Goal: Information Seeking & Learning: Learn about a topic

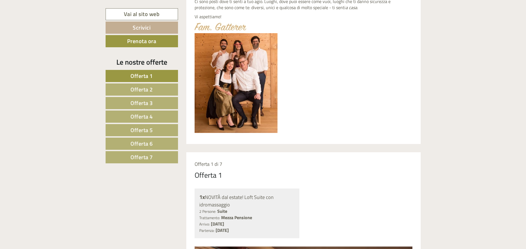
scroll to position [282, 0]
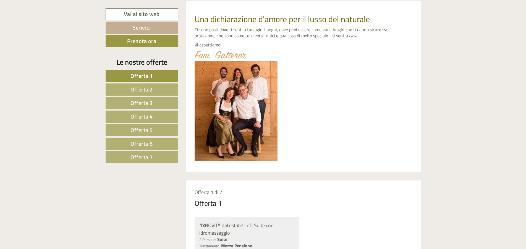
click at [143, 75] on span "Offerta 1" at bounding box center [141, 76] width 22 height 9
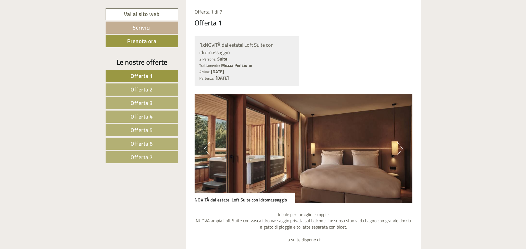
click at [401, 148] on button "Next" at bounding box center [400, 149] width 6 height 14
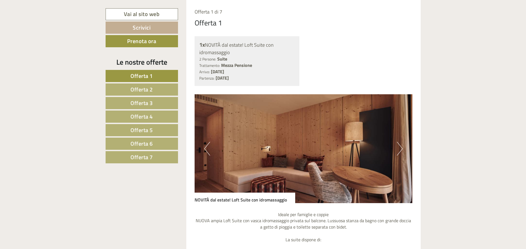
click at [401, 148] on button "Next" at bounding box center [400, 149] width 6 height 14
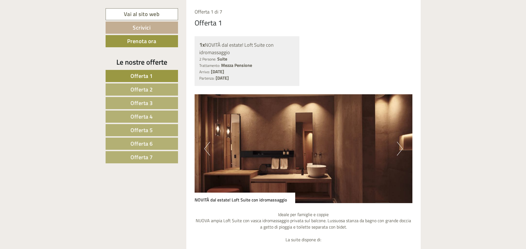
click at [401, 148] on button "Next" at bounding box center [400, 149] width 6 height 14
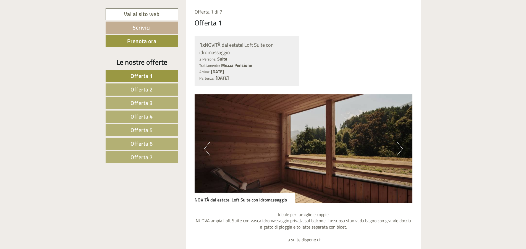
click at [401, 148] on button "Next" at bounding box center [400, 149] width 6 height 14
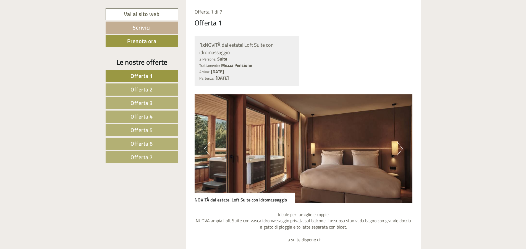
click at [143, 90] on span "Offerta 2" at bounding box center [141, 89] width 22 height 9
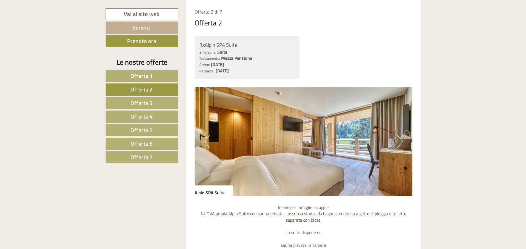
click at [400, 139] on button "Next" at bounding box center [400, 142] width 6 height 14
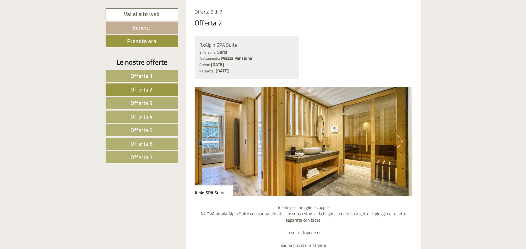
click at [400, 139] on button "Next" at bounding box center [400, 142] width 6 height 14
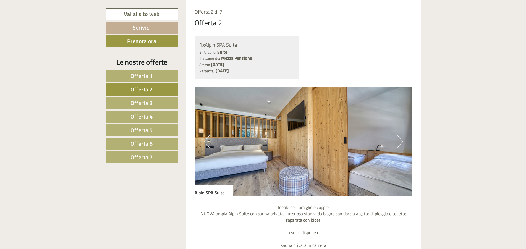
click at [400, 139] on button "Next" at bounding box center [400, 142] width 6 height 14
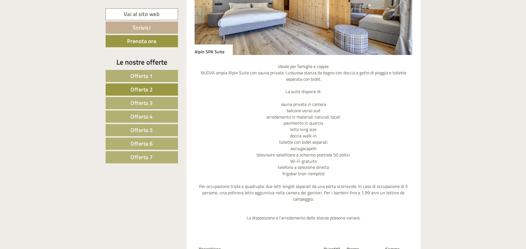
scroll to position [716, 0]
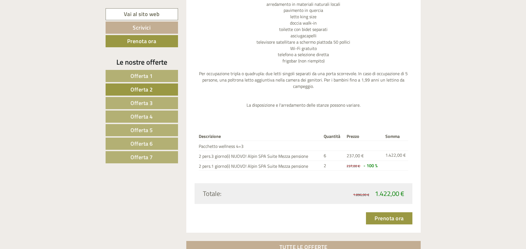
click at [134, 101] on span "Offerta 3" at bounding box center [141, 103] width 22 height 9
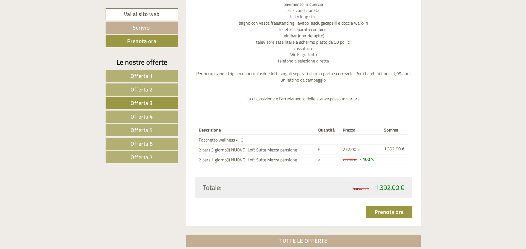
scroll to position [463, 0]
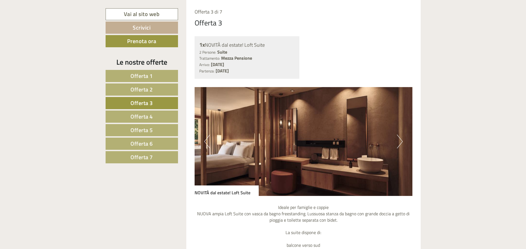
click at [400, 140] on button "Next" at bounding box center [400, 142] width 6 height 14
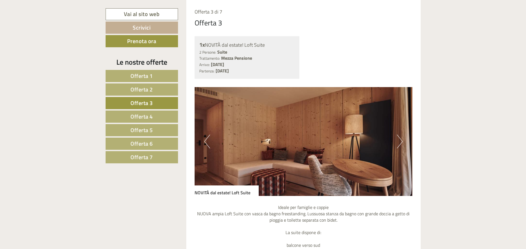
click at [400, 140] on button "Next" at bounding box center [400, 142] width 6 height 14
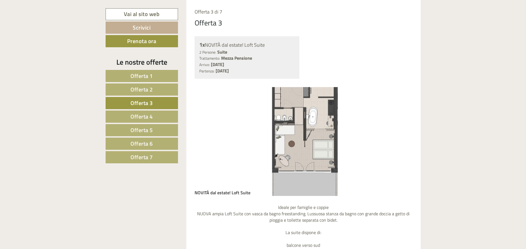
scroll to position [547, 0]
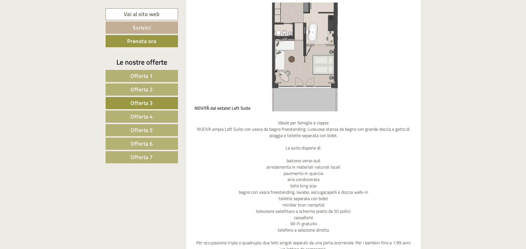
click at [134, 116] on span "Offerta 4" at bounding box center [141, 116] width 22 height 9
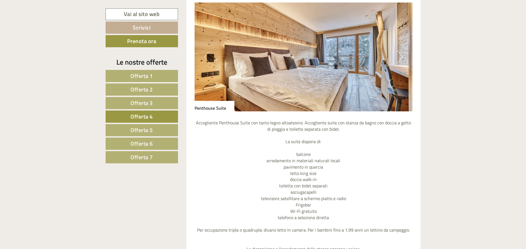
scroll to position [463, 0]
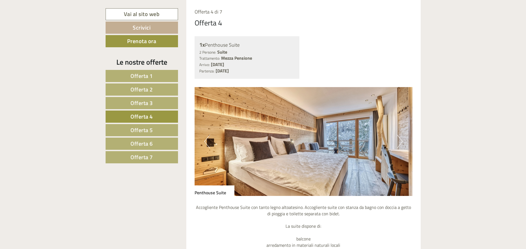
click at [399, 143] on button "Next" at bounding box center [400, 142] width 6 height 14
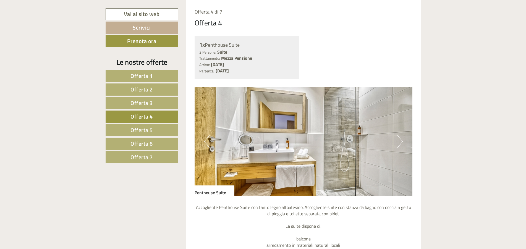
click at [399, 143] on button "Next" at bounding box center [400, 142] width 6 height 14
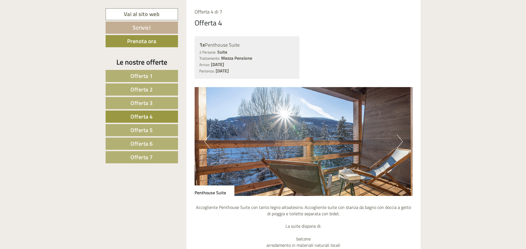
click at [399, 143] on button "Next" at bounding box center [400, 142] width 6 height 14
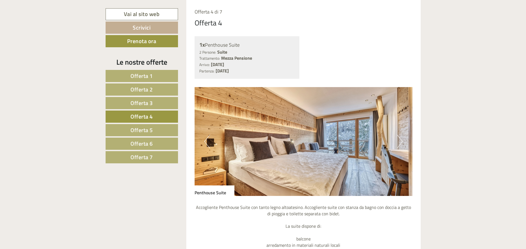
click at [139, 128] on span "Offerta 5" at bounding box center [141, 130] width 22 height 9
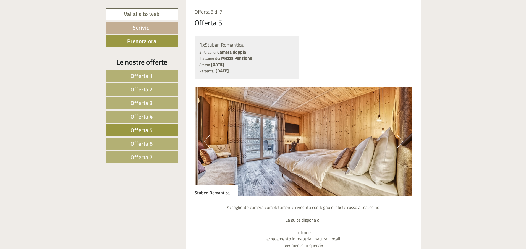
click at [401, 142] on button "Next" at bounding box center [400, 142] width 6 height 14
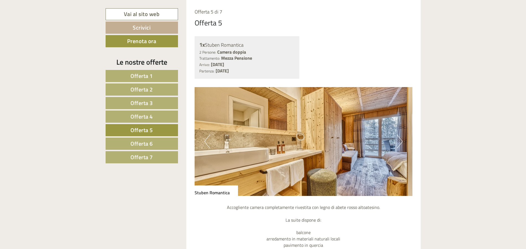
click at [401, 142] on button "Next" at bounding box center [400, 142] width 6 height 14
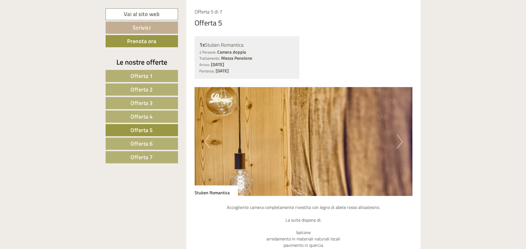
click at [401, 142] on button "Next" at bounding box center [400, 142] width 6 height 14
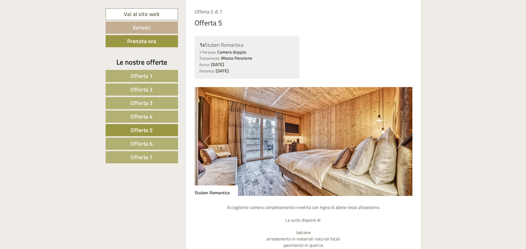
click at [137, 142] on span "Offerta 6" at bounding box center [141, 143] width 22 height 9
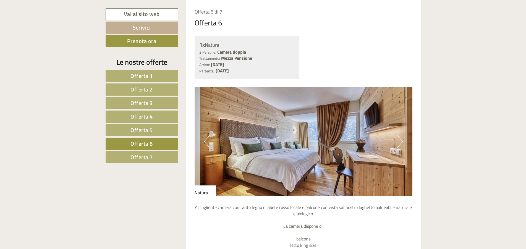
click at [398, 140] on button "Next" at bounding box center [400, 142] width 6 height 14
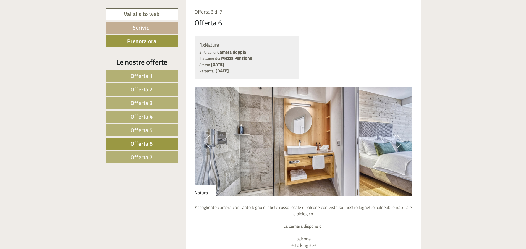
click at [398, 140] on button "Next" at bounding box center [400, 142] width 6 height 14
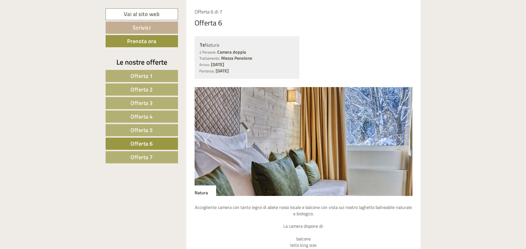
click at [398, 140] on button "Next" at bounding box center [400, 142] width 6 height 14
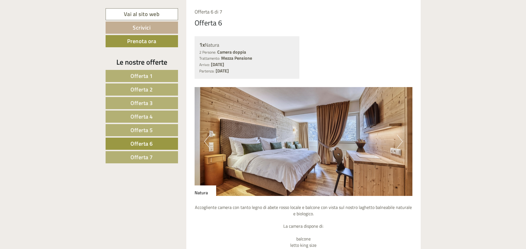
click at [150, 155] on span "Offerta 7" at bounding box center [141, 157] width 22 height 9
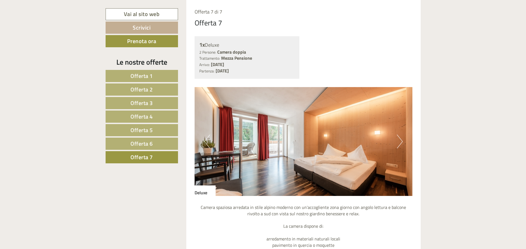
click at [147, 75] on span "Offerta 1" at bounding box center [141, 76] width 22 height 9
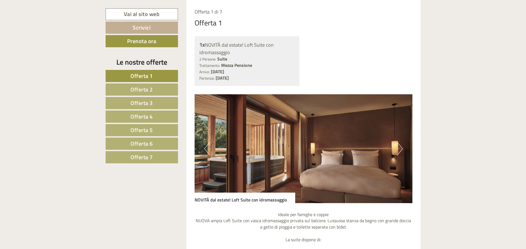
click at [137, 103] on span "Offerta 3" at bounding box center [141, 103] width 22 height 9
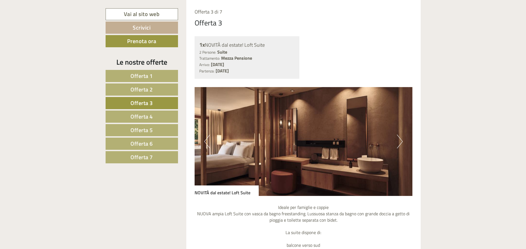
click at [399, 143] on button "Next" at bounding box center [400, 142] width 6 height 14
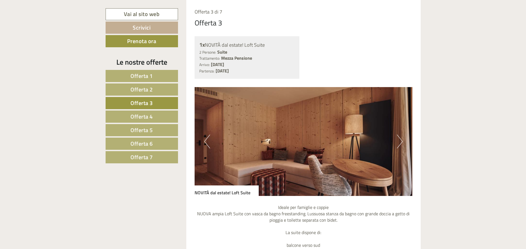
click at [399, 142] on button "Next" at bounding box center [400, 142] width 6 height 14
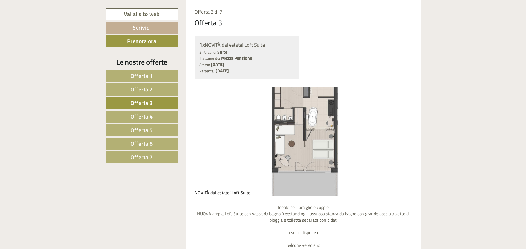
click at [399, 142] on button "Next" at bounding box center [400, 142] width 6 height 14
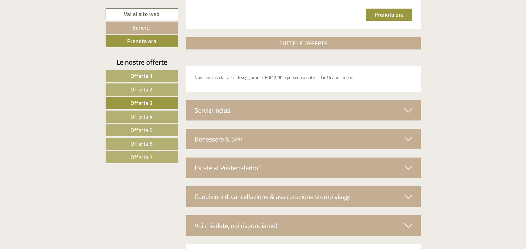
scroll to position [976, 0]
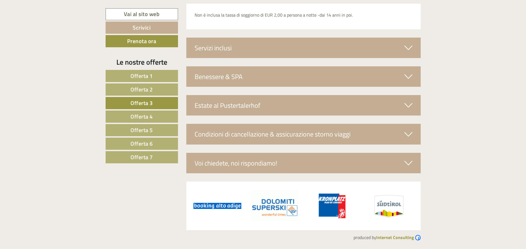
click at [149, 77] on span "Offerta 1" at bounding box center [141, 76] width 22 height 9
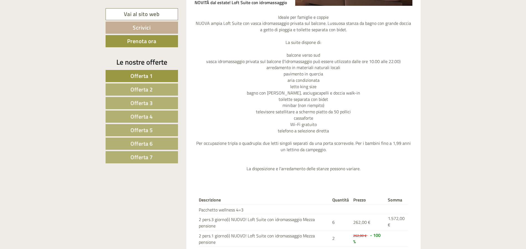
scroll to position [745, 0]
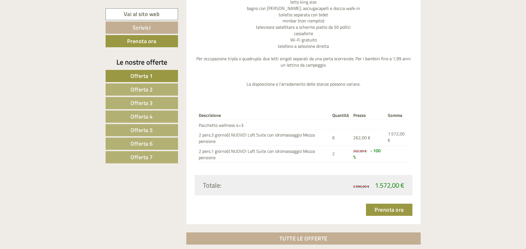
click at [139, 90] on span "Offerta 2" at bounding box center [141, 89] width 22 height 9
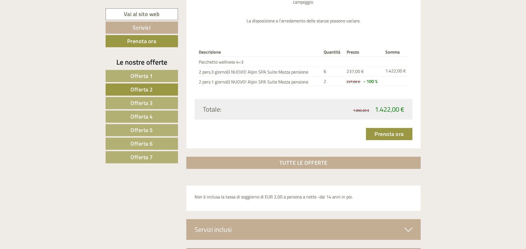
scroll to position [857, 0]
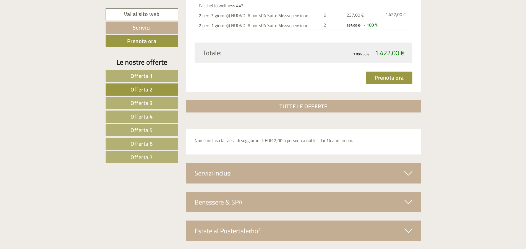
click at [143, 104] on span "Offerta 3" at bounding box center [141, 103] width 22 height 9
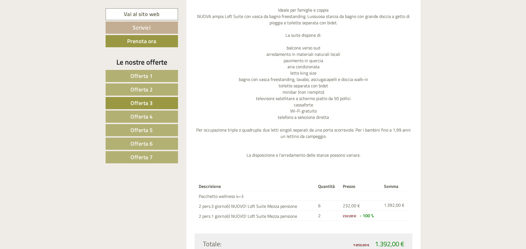
scroll to position [688, 0]
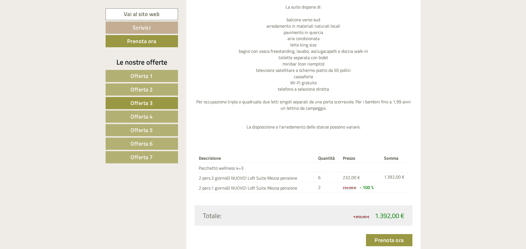
click at [143, 118] on span "Offerta 4" at bounding box center [141, 116] width 22 height 9
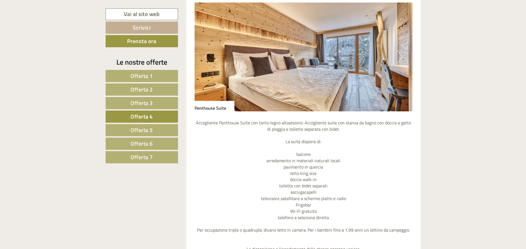
scroll to position [632, 0]
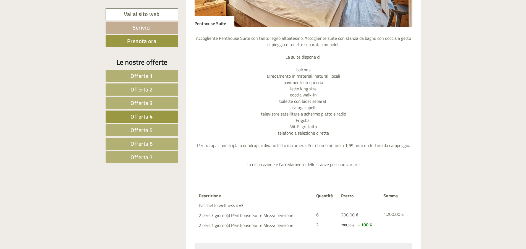
click at [140, 130] on span "Offerta 5" at bounding box center [141, 130] width 22 height 9
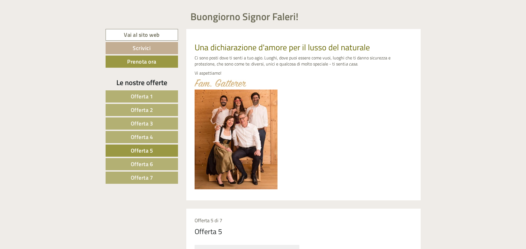
scroll to position [226, 0]
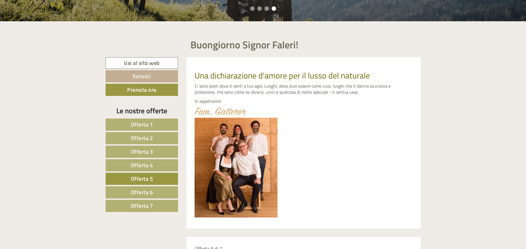
click at [139, 124] on span "Offerta 1" at bounding box center [142, 124] width 22 height 9
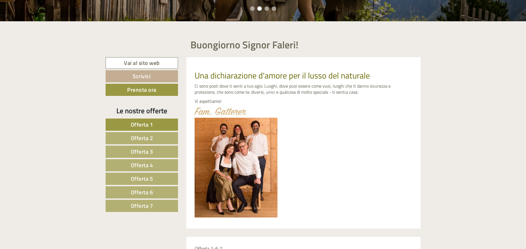
click at [150, 121] on span "Offerta 1" at bounding box center [142, 124] width 22 height 9
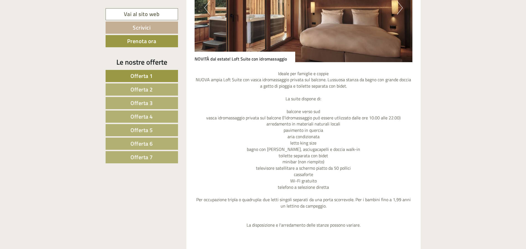
scroll to position [632, 0]
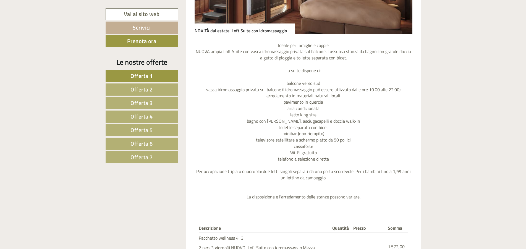
click at [144, 100] on span "Offerta 3" at bounding box center [141, 103] width 22 height 9
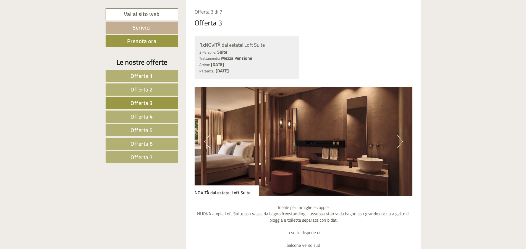
scroll to position [604, 0]
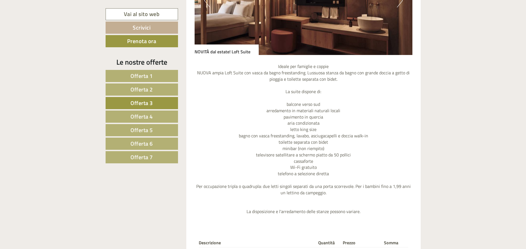
click at [153, 74] on link "Offerta 1" at bounding box center [142, 76] width 72 height 12
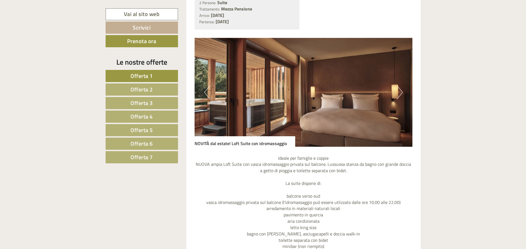
scroll to position [575, 0]
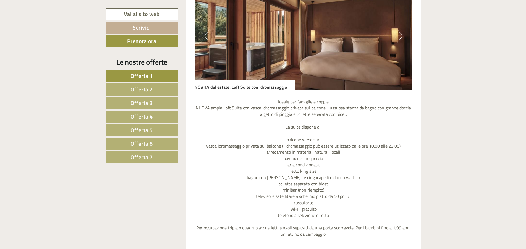
click at [143, 99] on span "Offerta 3" at bounding box center [141, 103] width 22 height 9
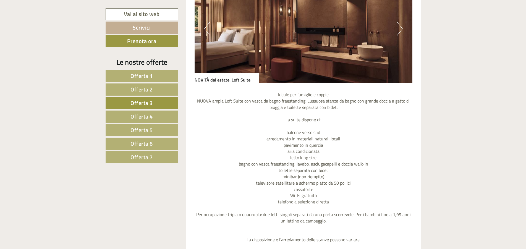
scroll to position [519, 0]
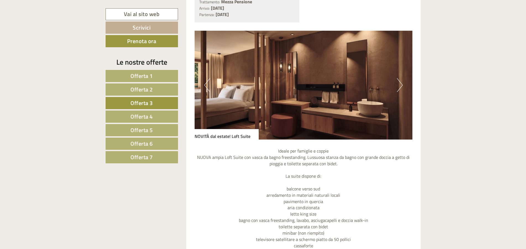
click at [401, 85] on button "Next" at bounding box center [400, 85] width 6 height 14
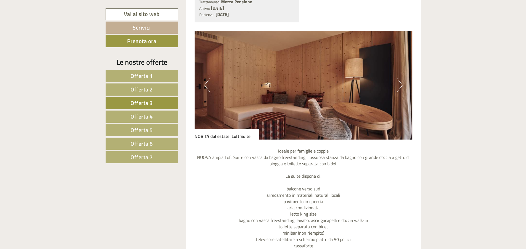
click at [401, 85] on button "Next" at bounding box center [400, 85] width 6 height 14
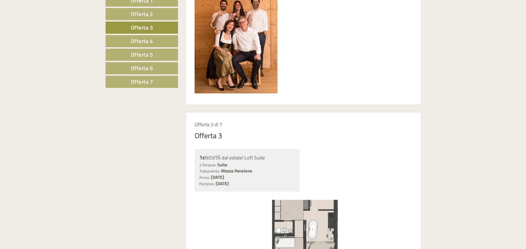
scroll to position [209, 0]
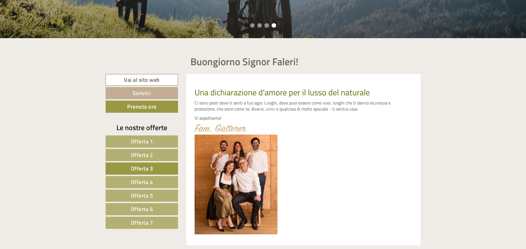
click at [151, 139] on span "Offerta 1" at bounding box center [142, 141] width 22 height 9
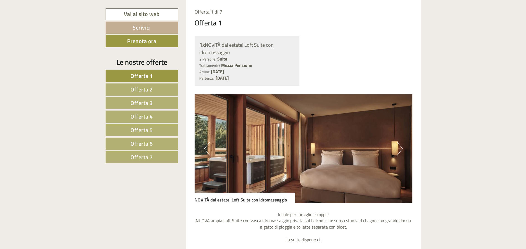
click at [137, 104] on span "Offerta 3" at bounding box center [141, 103] width 22 height 9
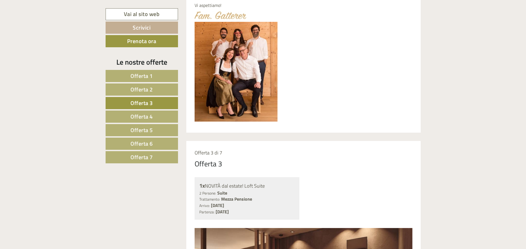
scroll to position [209, 0]
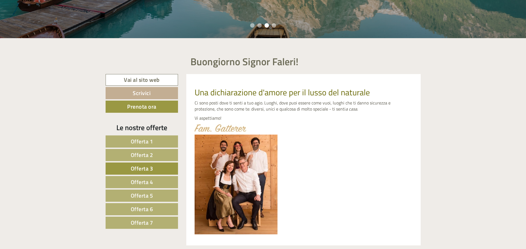
click at [148, 143] on span "Offerta 1" at bounding box center [142, 141] width 22 height 9
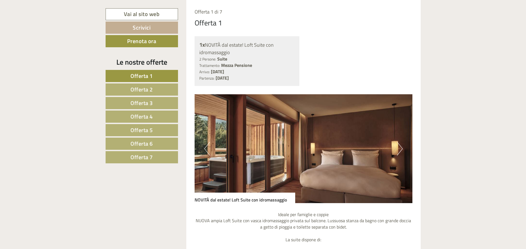
click at [140, 103] on span "Offerta 3" at bounding box center [141, 103] width 22 height 9
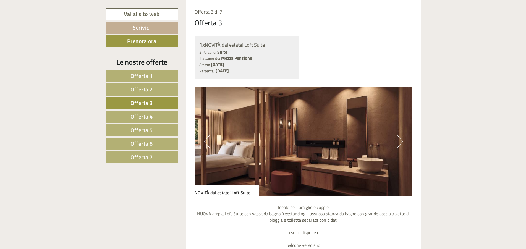
scroll to position [660, 0]
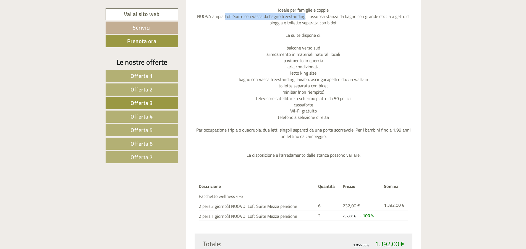
drag, startPoint x: 305, startPoint y: 17, endPoint x: 226, endPoint y: 15, distance: 79.1
click at [226, 15] on p "Ideale per famiglie e coppie NUOVA ampia Loft Suite con vasca da bagno freestan…" at bounding box center [304, 83] width 218 height 152
copy p "Loft Suite con vasca da bagno freestanding"
